Goal: Task Accomplishment & Management: Use online tool/utility

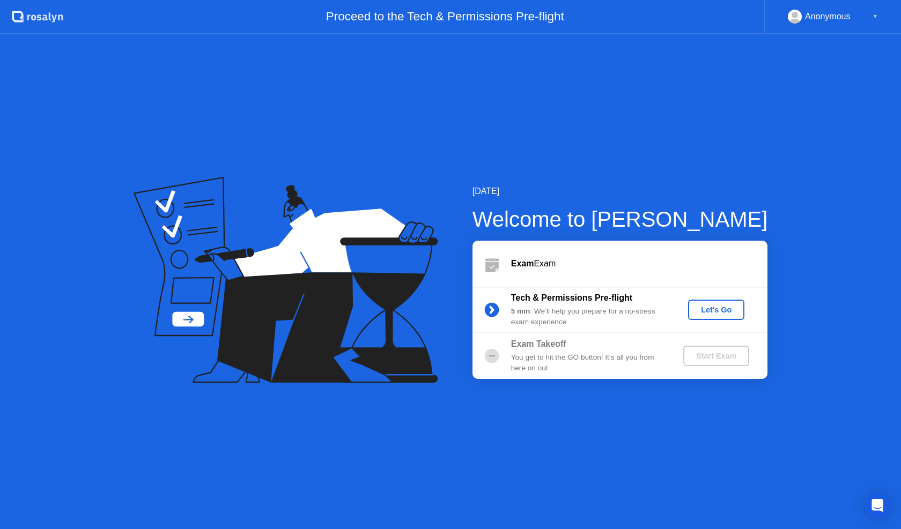
click at [701, 306] on div "Let's Go" at bounding box center [717, 310] width 48 height 9
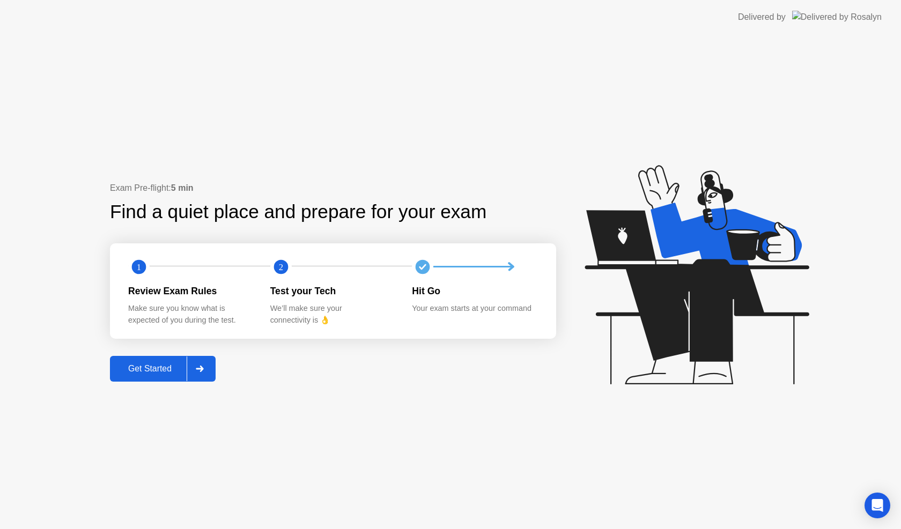
click at [165, 372] on div "Get Started" at bounding box center [149, 369] width 73 height 10
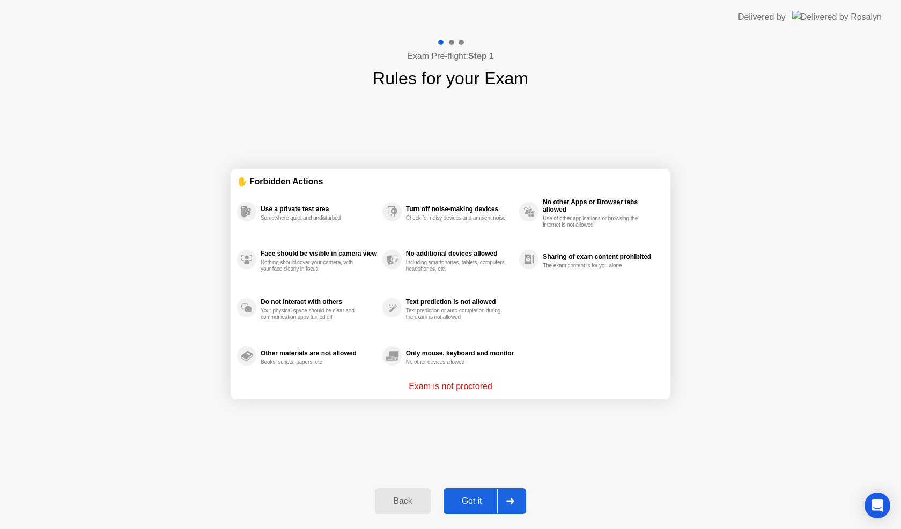
click at [488, 494] on button "Got it" at bounding box center [485, 502] width 83 height 26
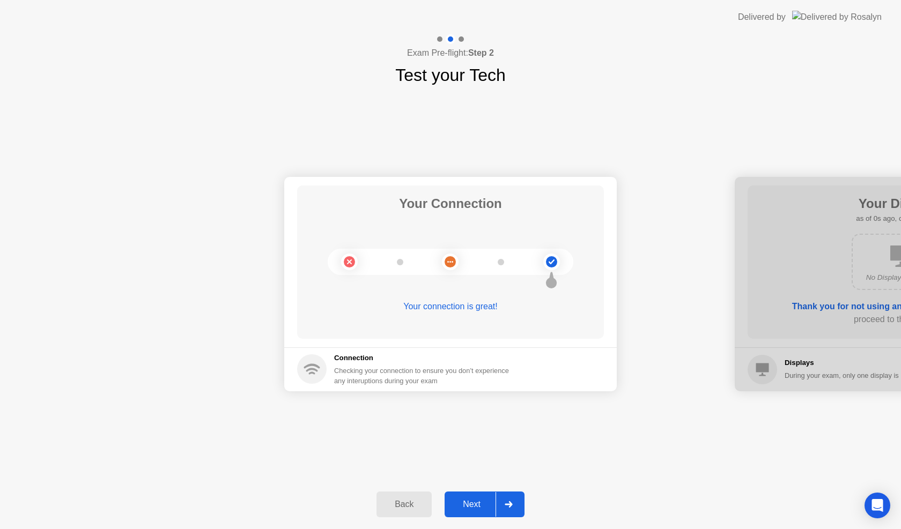
click at [488, 494] on button "Next" at bounding box center [485, 505] width 80 height 26
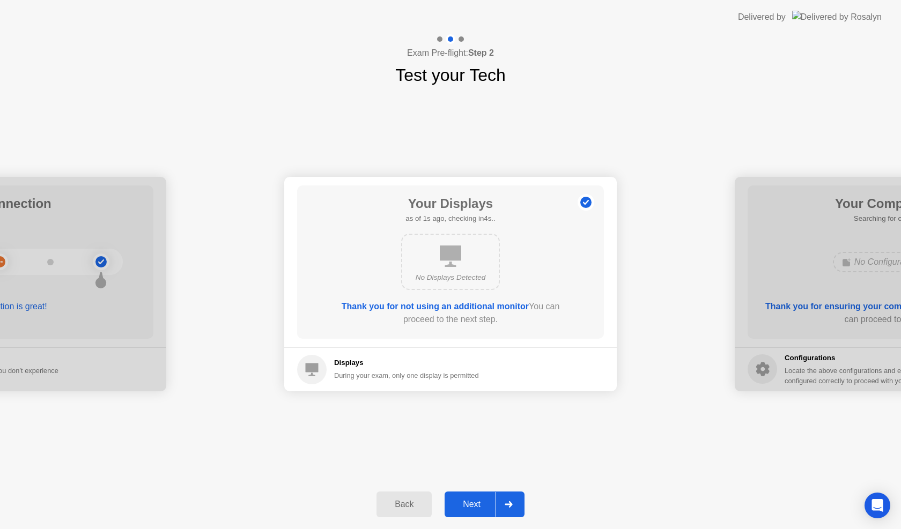
click at [488, 494] on button "Next" at bounding box center [485, 505] width 80 height 26
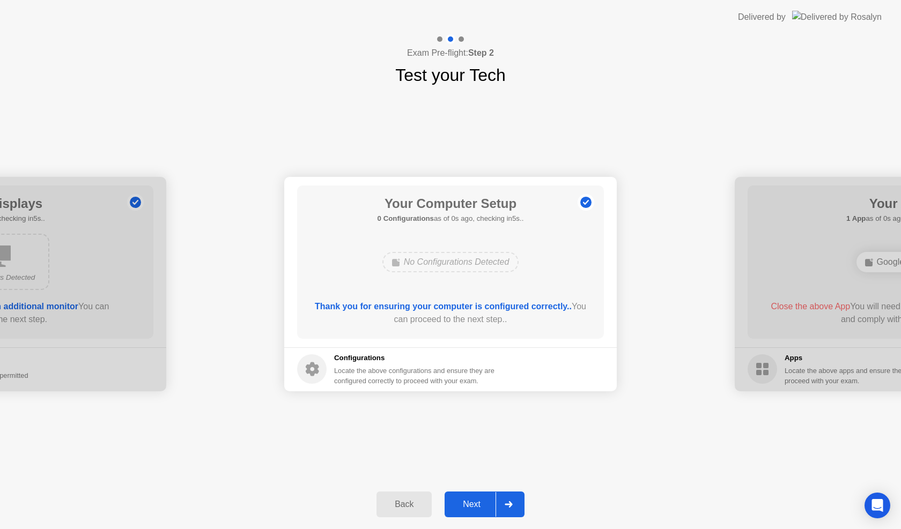
click at [488, 494] on button "Next" at bounding box center [485, 505] width 80 height 26
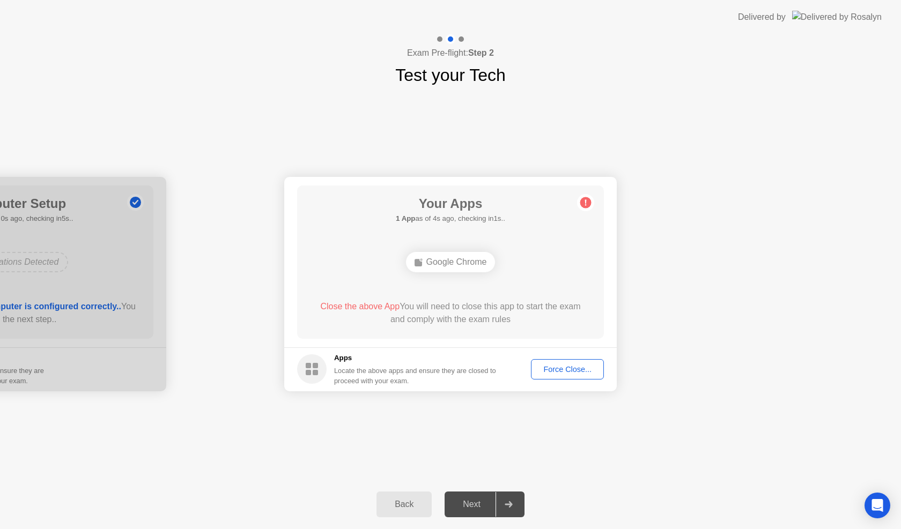
click at [578, 373] on div "Force Close..." at bounding box center [567, 369] width 65 height 9
drag, startPoint x: 391, startPoint y: 75, endPoint x: 488, endPoint y: 73, distance: 96.6
click at [488, 73] on div "Exam Pre-flight: Step 2 Test your Tech" at bounding box center [450, 61] width 901 height 54
click at [590, 363] on button "Force Close..." at bounding box center [567, 369] width 73 height 20
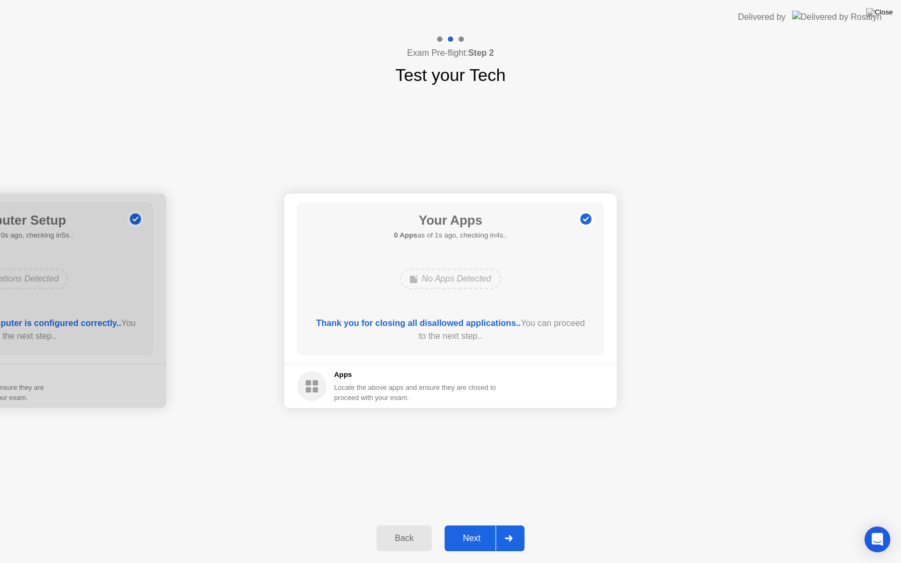
click at [463, 529] on div "Next" at bounding box center [472, 539] width 48 height 10
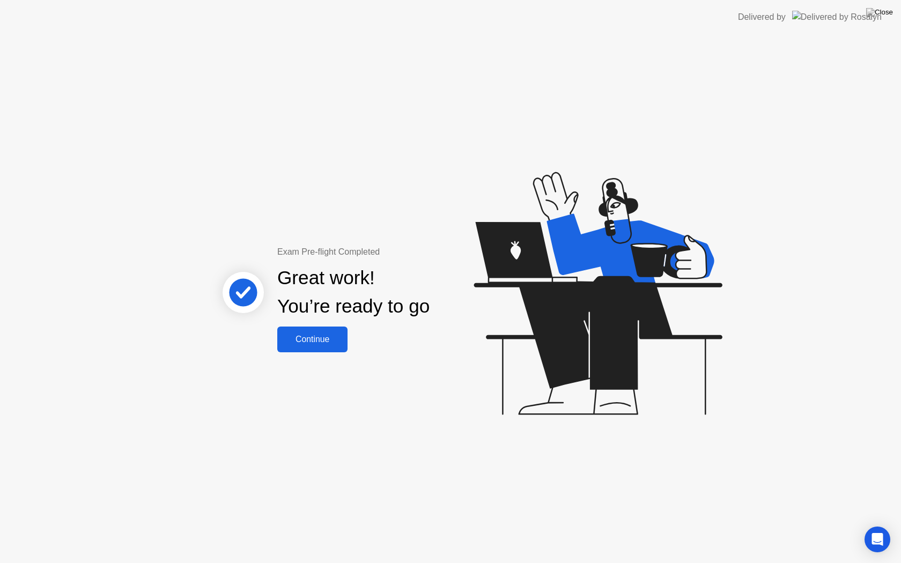
click at [317, 344] on div "Continue" at bounding box center [313, 340] width 64 height 10
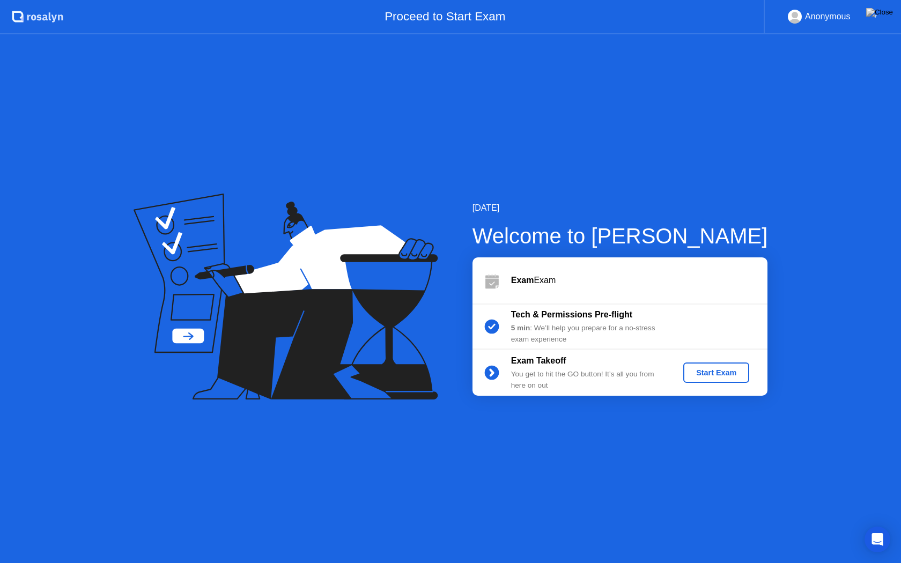
click at [710, 365] on button "Start Exam" at bounding box center [716, 373] width 66 height 20
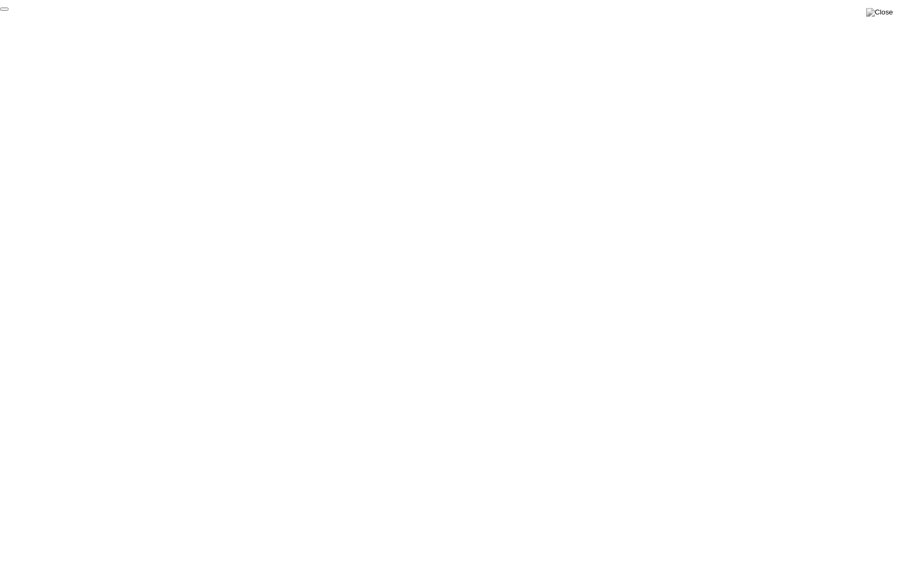
click div "End Proctoring Session"
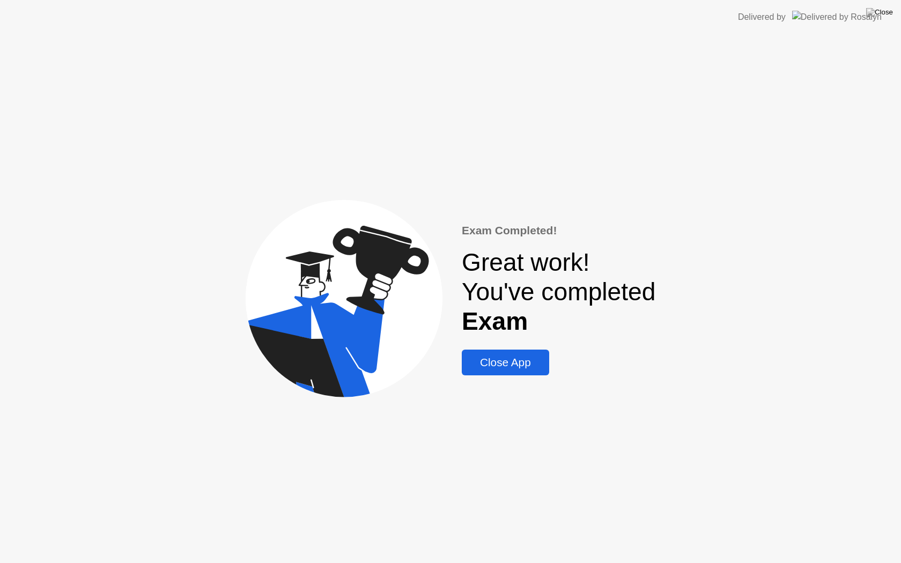
click at [527, 378] on div "Exam Completed! Great work! You've completed Exam Close App" at bounding box center [450, 298] width 901 height 529
click at [521, 367] on div "Close App" at bounding box center [505, 362] width 81 height 13
